Goal: Information Seeking & Learning: Learn about a topic

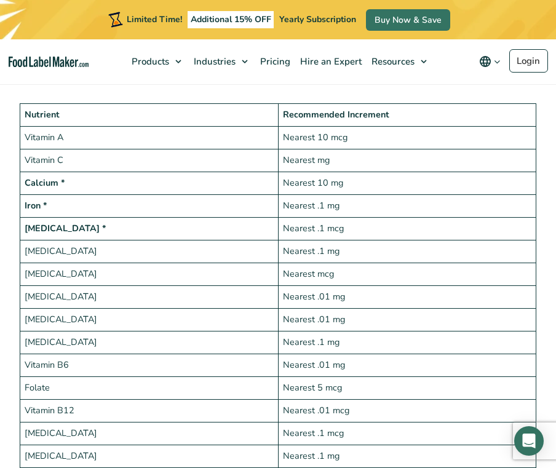
scroll to position [2125, 0]
